Goal: Task Accomplishment & Management: Use online tool/utility

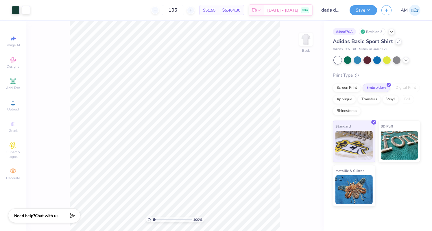
click at [394, 43] on div "Adidas Basic Sport Shirt" at bounding box center [377, 42] width 88 height 8
click at [395, 42] on div at bounding box center [398, 41] width 6 height 6
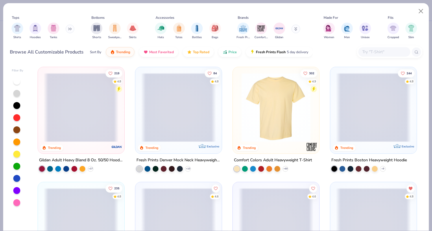
click at [362, 52] on input "text" at bounding box center [383, 52] width 44 height 7
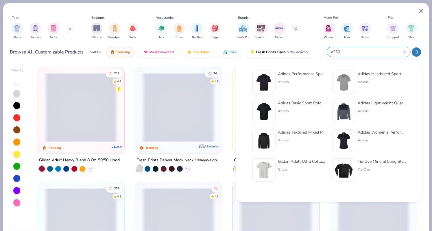
type input "a230"
click at [266, 86] on img at bounding box center [264, 82] width 18 height 18
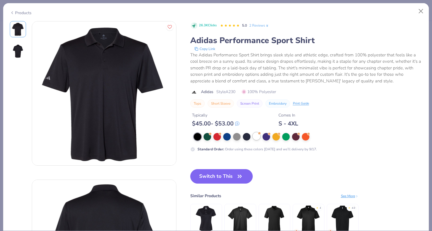
click at [255, 135] on div at bounding box center [257, 136] width 8 height 8
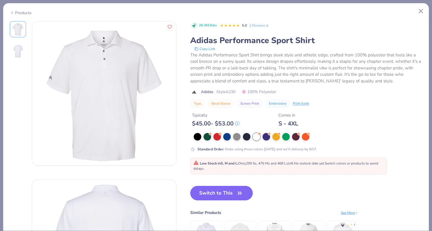
click at [227, 193] on button "Switch to This" at bounding box center [221, 193] width 63 height 14
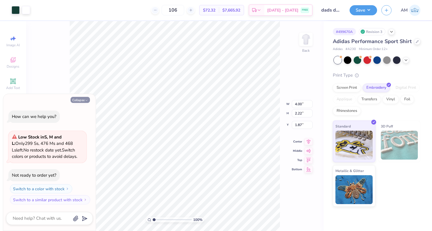
click at [79, 100] on button "Collapse" at bounding box center [79, 100] width 19 height 6
type textarea "x"
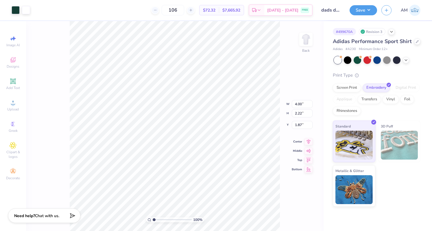
type input "3.00"
click at [373, 11] on button "Save" at bounding box center [362, 9] width 27 height 10
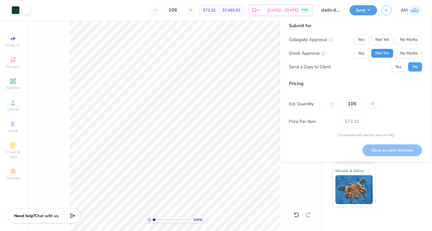
click at [387, 51] on button "Not Yet" at bounding box center [382, 53] width 22 height 9
click at [386, 38] on button "Not Yet" at bounding box center [382, 39] width 22 height 9
click at [359, 104] on input "106" at bounding box center [352, 103] width 28 height 13
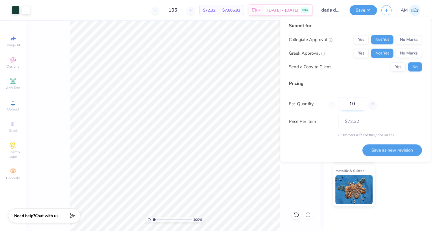
type input "108"
type input "$72.30"
type input "108"
click at [395, 152] on button "Save as new revision" at bounding box center [392, 150] width 60 height 12
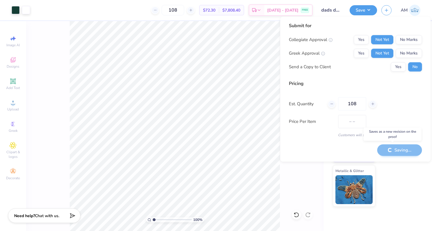
type input "$72.30"
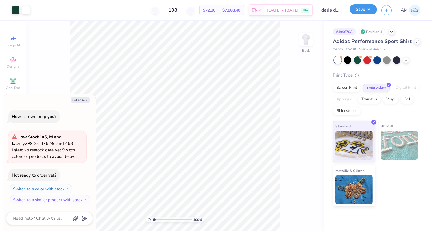
click at [368, 14] on button "Save" at bounding box center [362, 9] width 27 height 10
type textarea "x"
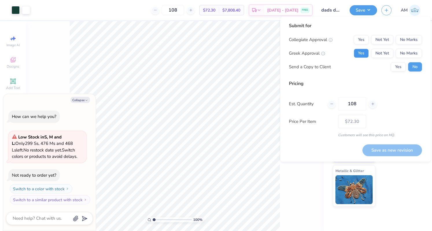
click at [365, 50] on button "Yes" at bounding box center [360, 53] width 15 height 9
click at [364, 36] on button "Yes" at bounding box center [360, 39] width 15 height 9
click at [407, 149] on button "Save as new revision" at bounding box center [392, 150] width 60 height 12
type input "$72.30"
click at [80, 99] on button "Collapse" at bounding box center [79, 100] width 19 height 6
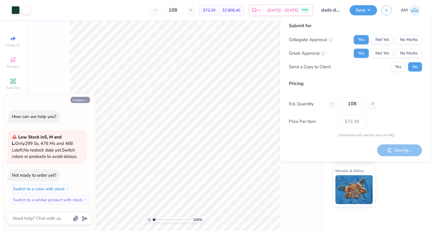
type textarea "x"
